Goal: Transaction & Acquisition: Purchase product/service

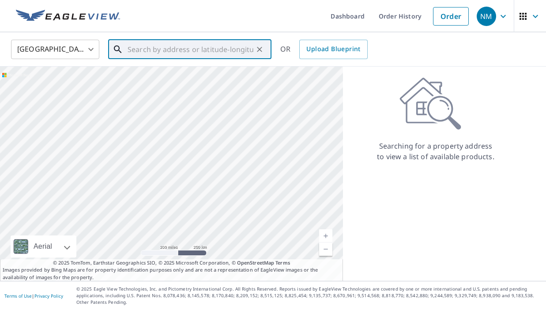
click at [201, 52] on input "text" at bounding box center [191, 49] width 126 height 25
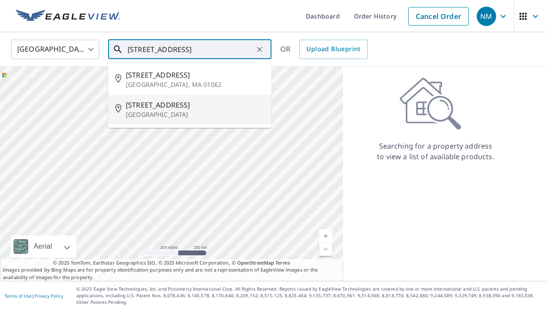
click at [184, 110] on p "[GEOGRAPHIC_DATA]" at bounding box center [195, 114] width 139 height 9
type input "[STREET_ADDRESS][PERSON_NAME]"
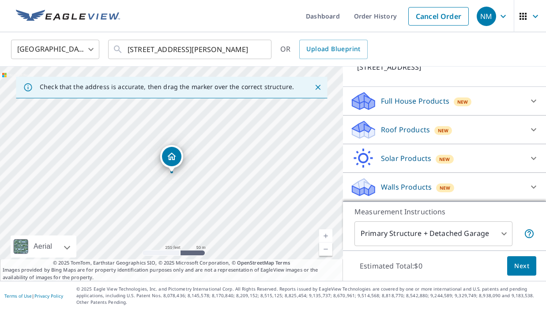
scroll to position [70, 0]
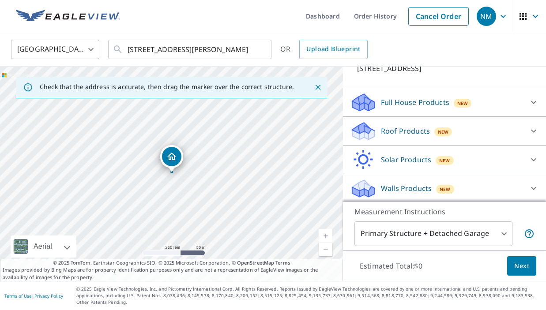
click at [504, 190] on div "Walls Products New" at bounding box center [436, 188] width 173 height 21
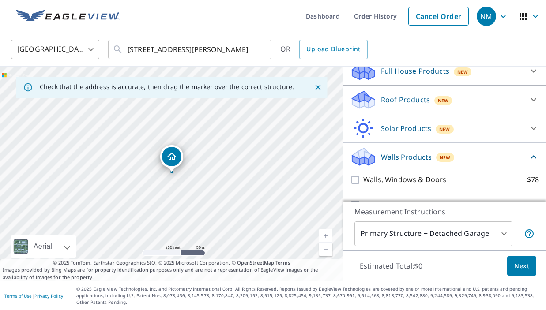
scroll to position [121, 0]
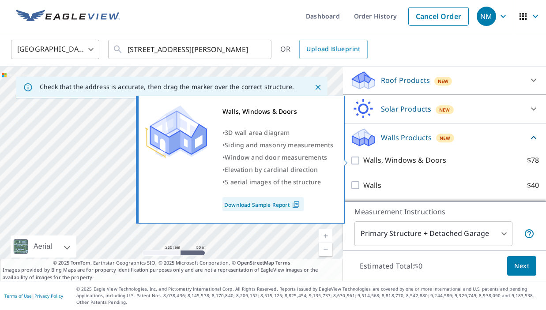
click at [356, 160] on input "Walls, Windows & Doors $78" at bounding box center [356, 160] width 13 height 11
checkbox input "true"
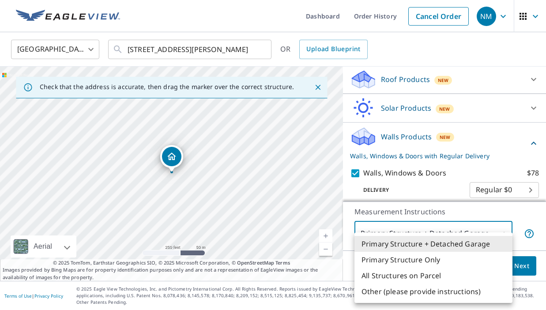
click at [503, 235] on body "NM NM Dashboard Order History Cancel Order NM [GEOGRAPHIC_DATA] [GEOGRAPHIC_DAT…" at bounding box center [273, 155] width 546 height 310
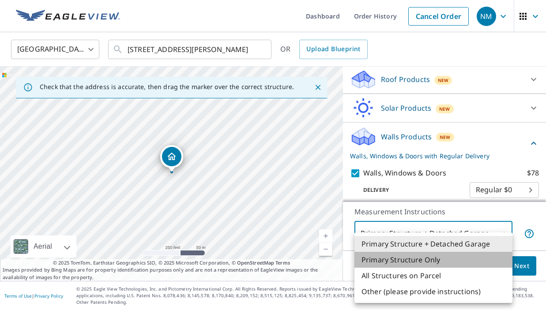
click at [434, 257] on li "Primary Structure Only" at bounding box center [434, 260] width 158 height 16
type input "2"
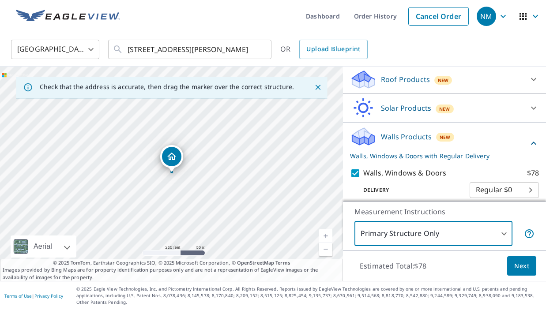
click at [517, 267] on span "Next" at bounding box center [522, 266] width 15 height 11
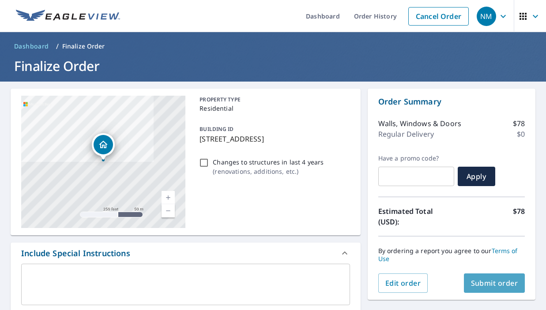
click at [495, 285] on span "Submit order" at bounding box center [494, 284] width 47 height 10
